Goal: Task Accomplishment & Management: Use online tool/utility

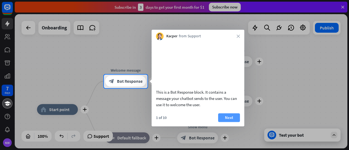
click at [231, 122] on button "Next" at bounding box center [229, 118] width 22 height 9
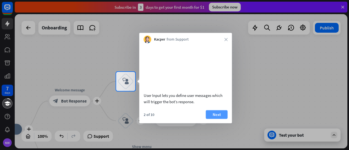
click at [219, 119] on button "Next" at bounding box center [217, 114] width 22 height 9
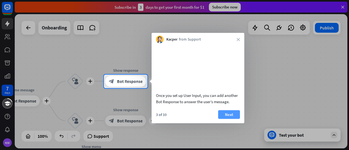
click at [231, 119] on button "Next" at bounding box center [229, 114] width 22 height 9
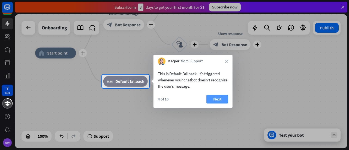
click at [215, 101] on button "Next" at bounding box center [218, 99] width 22 height 9
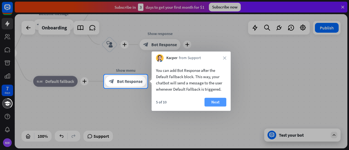
click at [216, 105] on button "Next" at bounding box center [216, 102] width 22 height 9
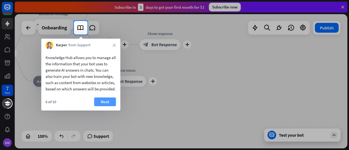
click at [106, 106] on button "Next" at bounding box center [105, 102] width 22 height 9
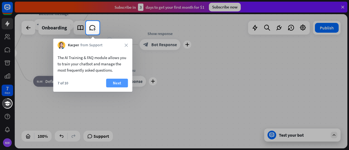
click at [116, 83] on button "Next" at bounding box center [117, 83] width 22 height 9
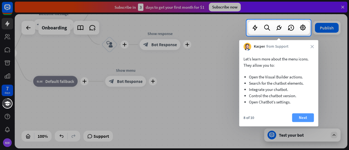
click at [309, 118] on button "Next" at bounding box center [303, 118] width 22 height 9
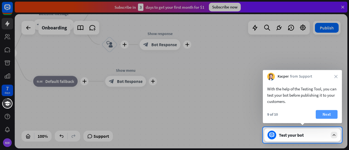
click at [329, 117] on button "Next" at bounding box center [327, 114] width 22 height 9
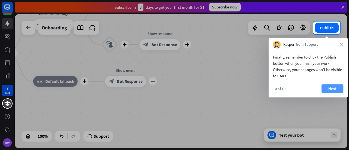
click at [335, 88] on button "Next" at bounding box center [333, 89] width 22 height 9
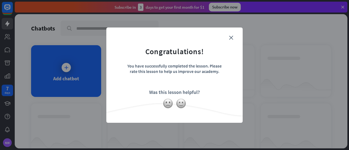
click at [189, 93] on div "Was this lesson helpful?" at bounding box center [174, 92] width 51 height 6
click at [169, 102] on img at bounding box center [168, 104] width 10 height 10
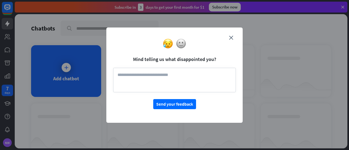
click at [231, 40] on div at bounding box center [174, 43] width 136 height 10
click at [232, 37] on icon "close" at bounding box center [231, 38] width 4 height 4
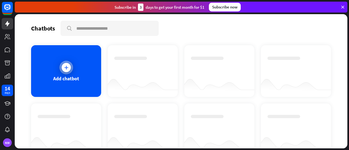
click at [67, 67] on icon at bounding box center [66, 67] width 5 height 5
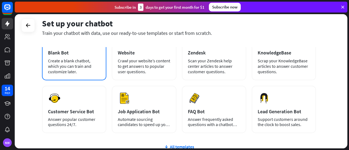
scroll to position [27, 0]
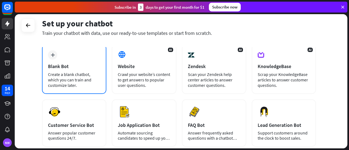
click at [65, 61] on div "plus Blank Bot Create a blank chatbot, which you can train and customize later." at bounding box center [74, 69] width 64 height 50
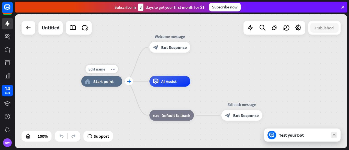
click at [128, 83] on icon "plus" at bounding box center [129, 82] width 4 height 4
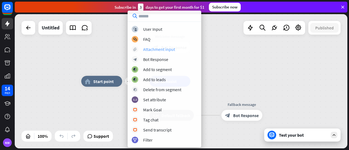
click at [162, 48] on div "Attachment input" at bounding box center [159, 49] width 32 height 5
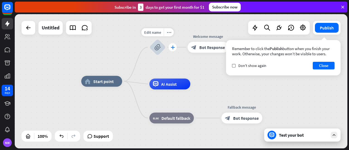
click at [171, 47] on icon "plus" at bounding box center [173, 48] width 4 height 4
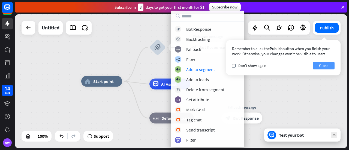
click at [328, 65] on button "Close" at bounding box center [324, 66] width 22 height 8
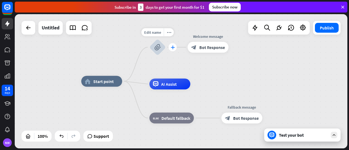
click at [172, 46] on icon "plus" at bounding box center [173, 48] width 4 height 4
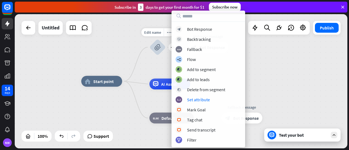
click at [158, 47] on icon "block_attachment" at bounding box center [157, 47] width 7 height 7
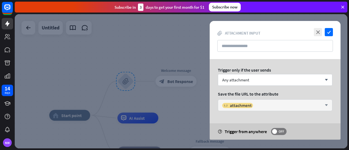
click at [317, 106] on div "variable attachment" at bounding box center [272, 105] width 100 height 5
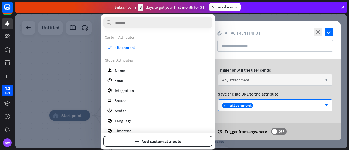
click at [271, 76] on div "Any attachment arrow_down" at bounding box center [275, 80] width 115 height 12
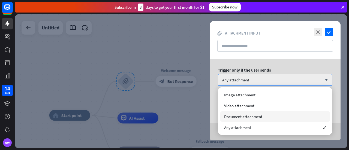
click at [233, 118] on span "Document attachment" at bounding box center [243, 116] width 38 height 5
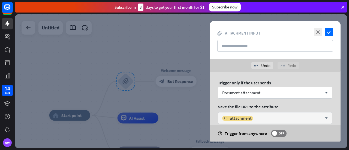
click at [261, 124] on div "variable attachment arrow_down" at bounding box center [275, 118] width 115 height 12
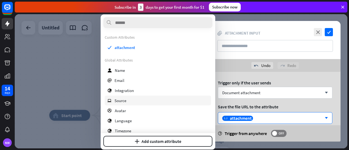
click at [133, 100] on div "ip Source" at bounding box center [158, 101] width 106 height 10
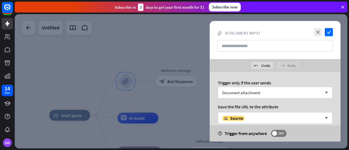
click at [279, 125] on div "Trigger only if the user sends Document attachment arrow_down Save the file URL…" at bounding box center [275, 112] width 131 height 81
click at [182, 109] on div at bounding box center [181, 81] width 333 height 135
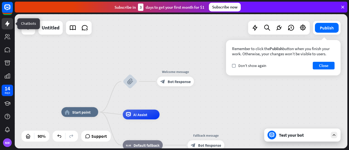
click at [8, 22] on icon at bounding box center [7, 23] width 4 height 5
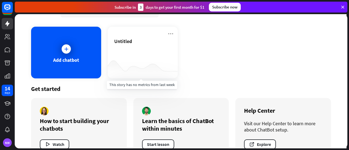
scroll to position [34, 0]
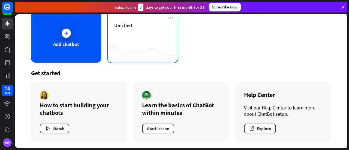
click at [141, 35] on div "Untitled" at bounding box center [142, 31] width 57 height 19
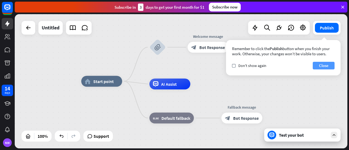
click at [329, 64] on button "Close" at bounding box center [324, 66] width 22 height 8
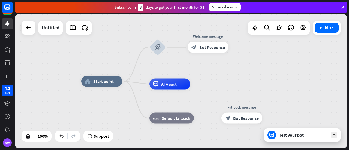
click at [337, 137] on div at bounding box center [334, 135] width 7 height 7
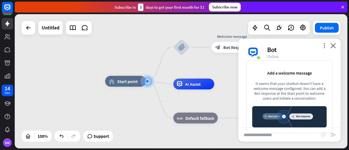
click at [321, 135] on icon "block_attachment" at bounding box center [323, 134] width 5 height 5
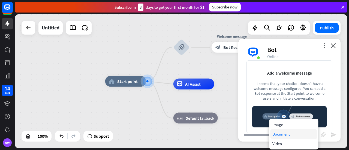
click at [284, 134] on div "Document" at bounding box center [293, 135] width 47 height 10
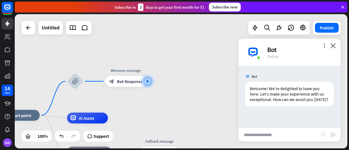
click at [323, 135] on icon "block_attachment" at bounding box center [323, 134] width 5 height 5
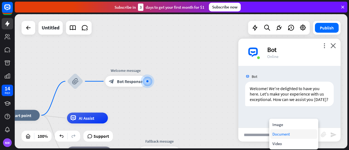
click at [279, 132] on div "Document" at bounding box center [293, 135] width 47 height 10
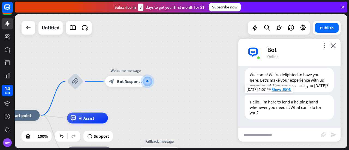
scroll to position [19, 0]
click at [153, 82] on icon "plus" at bounding box center [153, 82] width 4 height 4
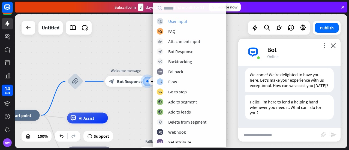
click at [192, 22] on div "block_user_input User Input" at bounding box center [189, 21] width 65 height 7
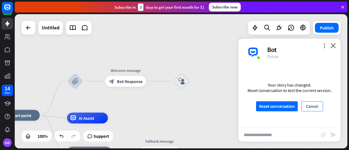
click at [310, 108] on button "Cancel" at bounding box center [313, 107] width 22 height 10
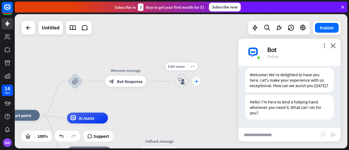
click at [199, 82] on div "plus" at bounding box center [197, 82] width 8 height 8
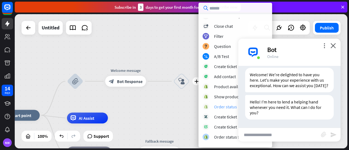
scroll to position [143, 0]
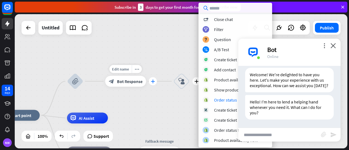
click at [152, 82] on icon "plus" at bounding box center [153, 82] width 4 height 4
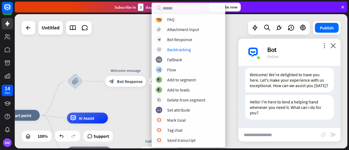
click at [345, 8] on icon at bounding box center [343, 7] width 5 height 5
